Goal: Information Seeking & Learning: Learn about a topic

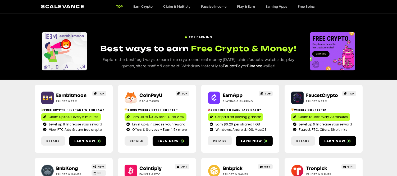
click at [165, 48] on span "Best ways to earn" at bounding box center [144, 48] width 89 height 9
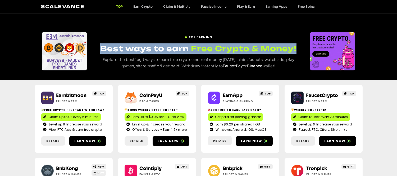
click at [165, 48] on span "Best ways to earn" at bounding box center [144, 48] width 89 height 9
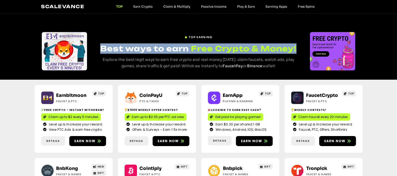
click at [165, 48] on span "Best ways to earn" at bounding box center [144, 48] width 89 height 9
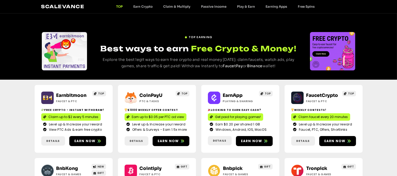
click at [165, 48] on span "Best ways to earn" at bounding box center [144, 48] width 89 height 9
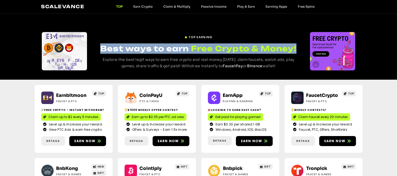
click at [165, 48] on span "Best ways to earn" at bounding box center [144, 48] width 89 height 9
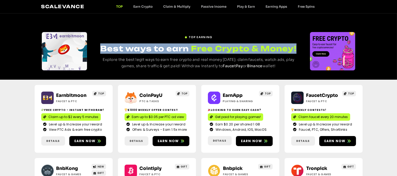
click at [165, 48] on span "Best ways to earn" at bounding box center [144, 48] width 89 height 9
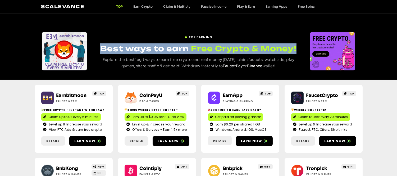
click at [165, 48] on span "Best ways to earn" at bounding box center [144, 48] width 89 height 9
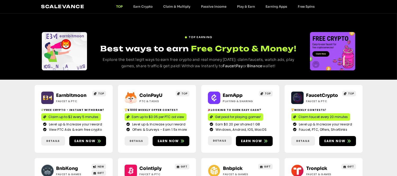
scroll to position [59, 0]
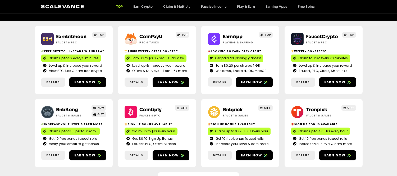
click at [118, 35] on div "CoinPayU ptc & Tasks TOP $1000 Weekly Offer contest Earn up to $0.05 per PTC ad…" at bounding box center [157, 60] width 78 height 68
